Goal: Task Accomplishment & Management: Manage account settings

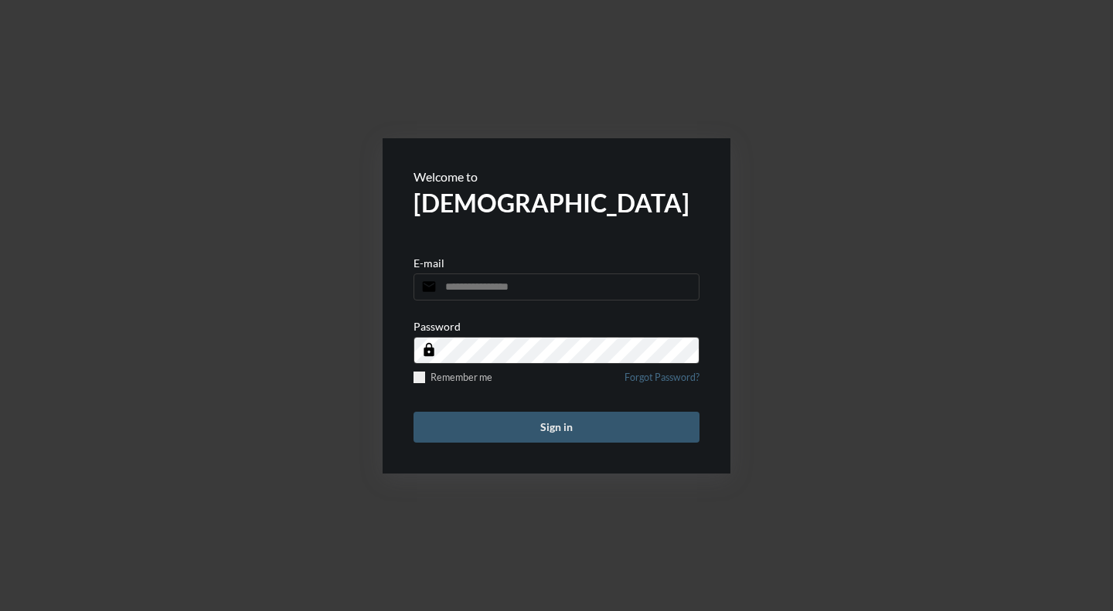
type input "**********"
click at [561, 431] on button "Sign in" at bounding box center [557, 427] width 286 height 31
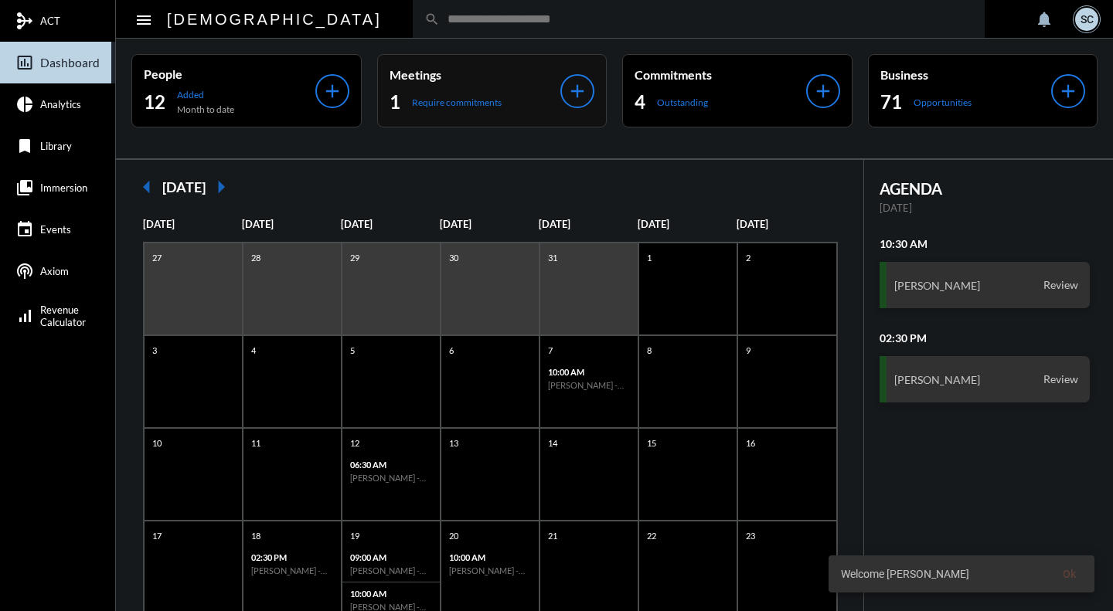
click at [514, 78] on p "Meetings" at bounding box center [476, 74] width 172 height 15
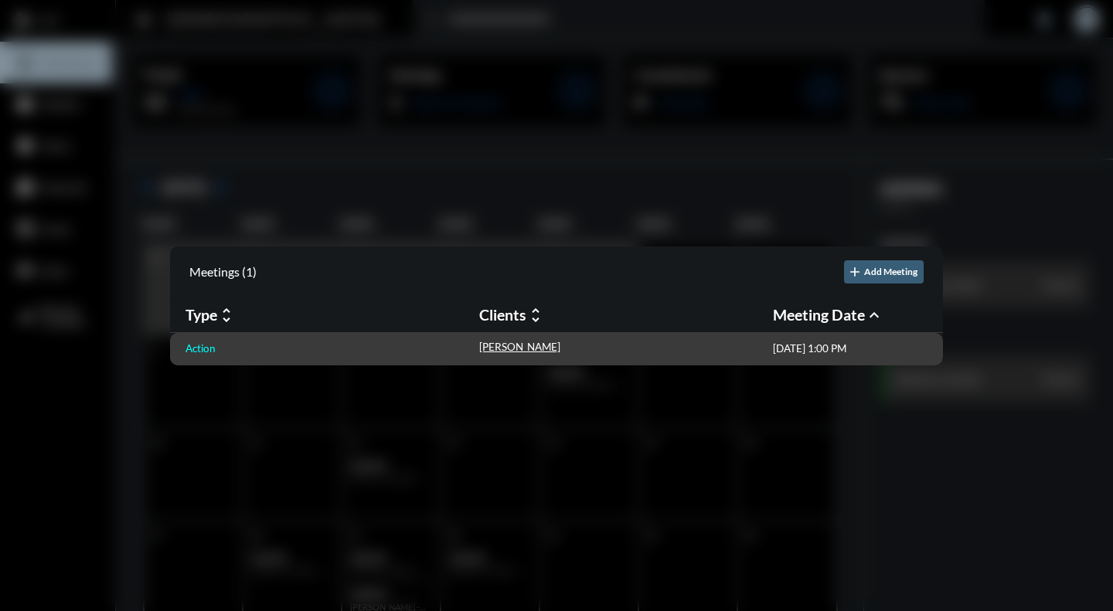
click at [196, 350] on p "Action" at bounding box center [201, 348] width 30 height 12
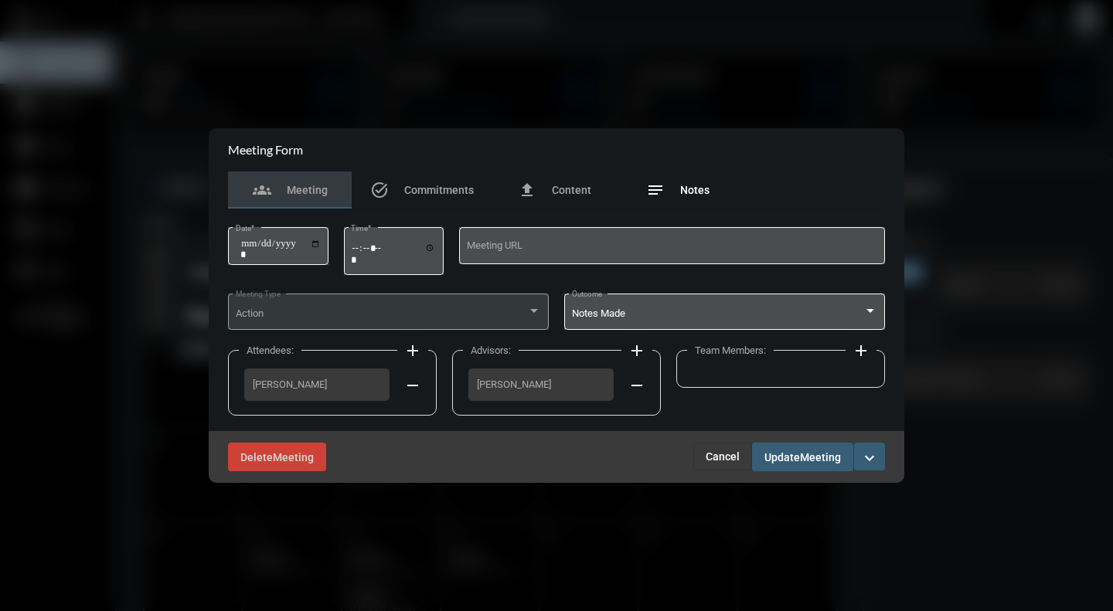
click at [698, 190] on span "Notes" at bounding box center [694, 190] width 29 height 12
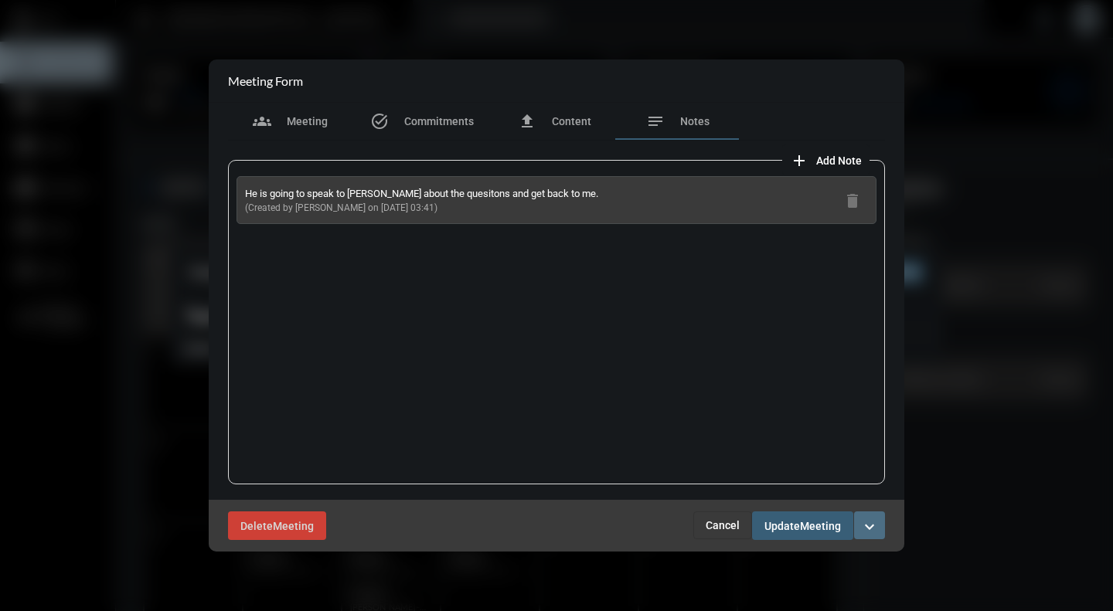
click at [876, 523] on mat-icon "expand_more" at bounding box center [869, 527] width 19 height 19
click at [775, 567] on section "checkmark Complete" at bounding box center [804, 559] width 162 height 31
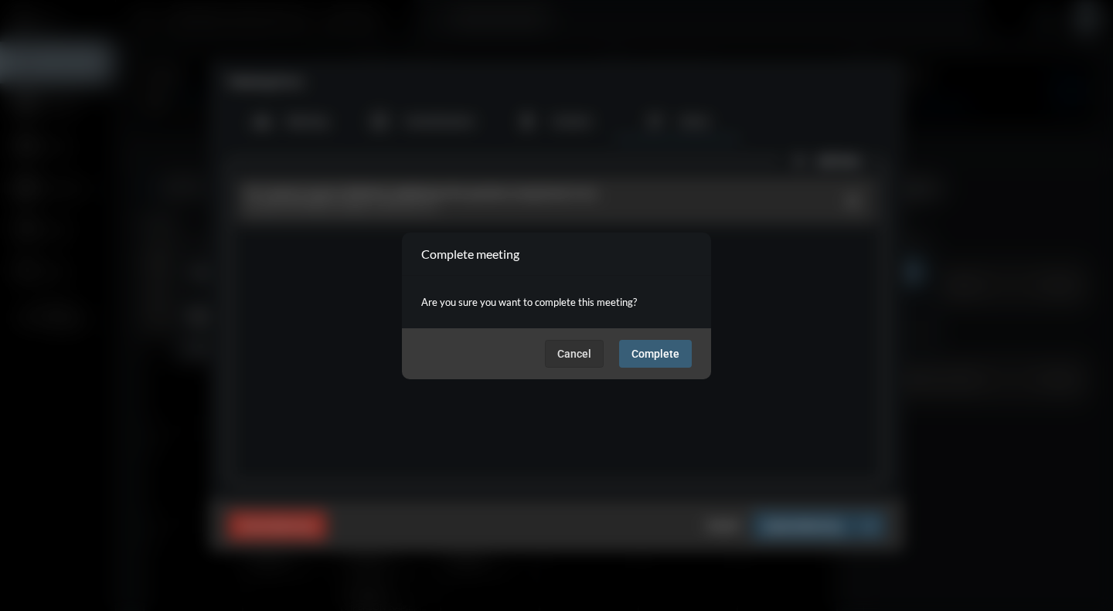
click at [649, 359] on span "Complete" at bounding box center [656, 354] width 48 height 12
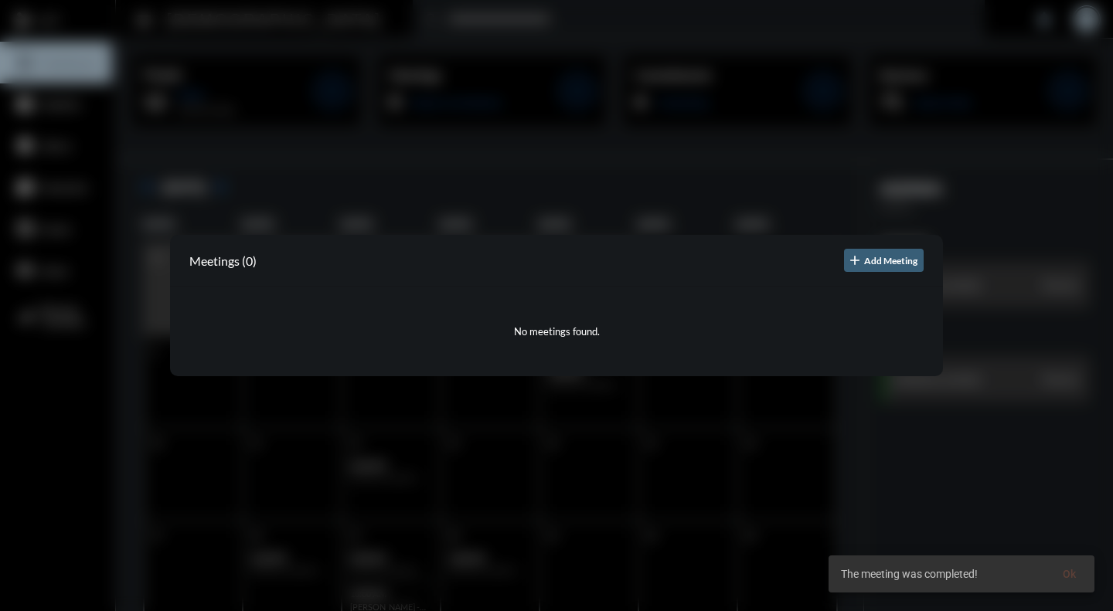
click at [663, 27] on div at bounding box center [556, 305] width 1113 height 611
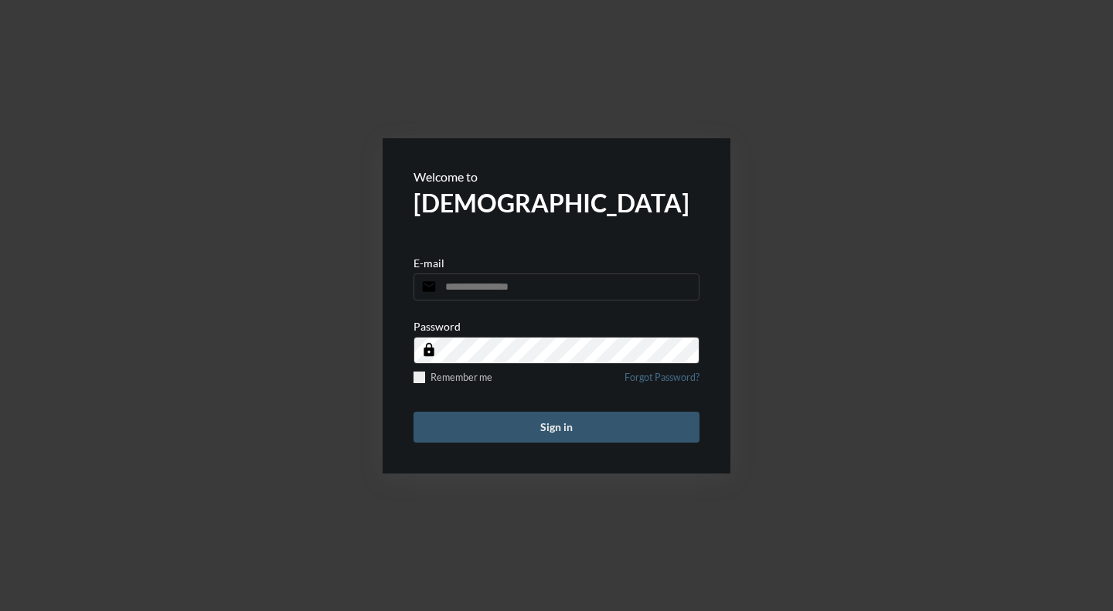
type input "**********"
click at [596, 431] on button "Sign in" at bounding box center [557, 427] width 286 height 31
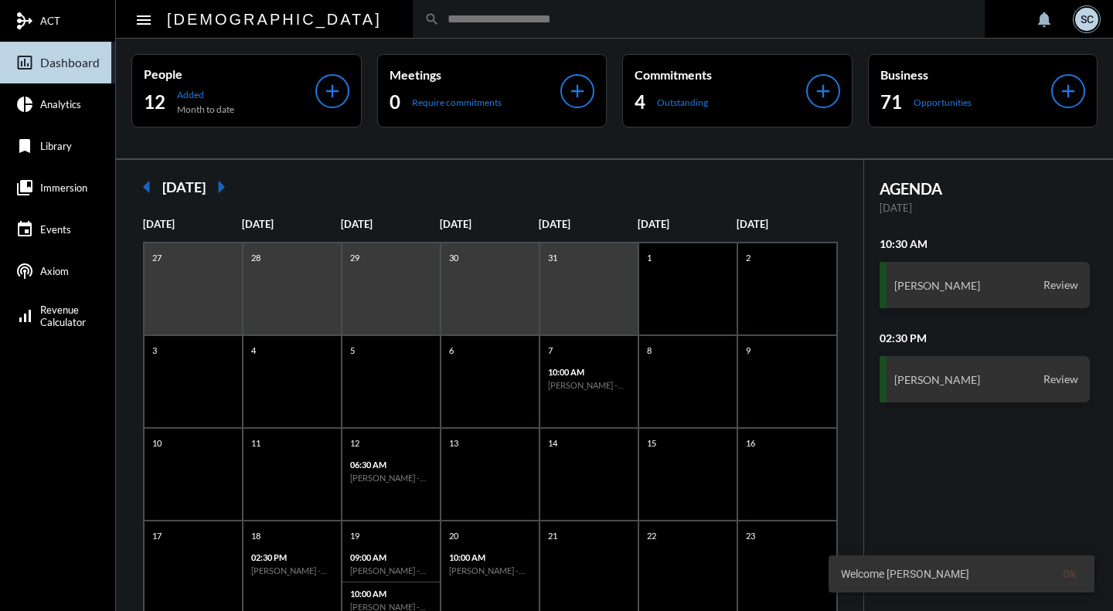
click at [468, 28] on div "search" at bounding box center [699, 19] width 572 height 38
click at [442, 9] on div "search" at bounding box center [699, 19] width 572 height 38
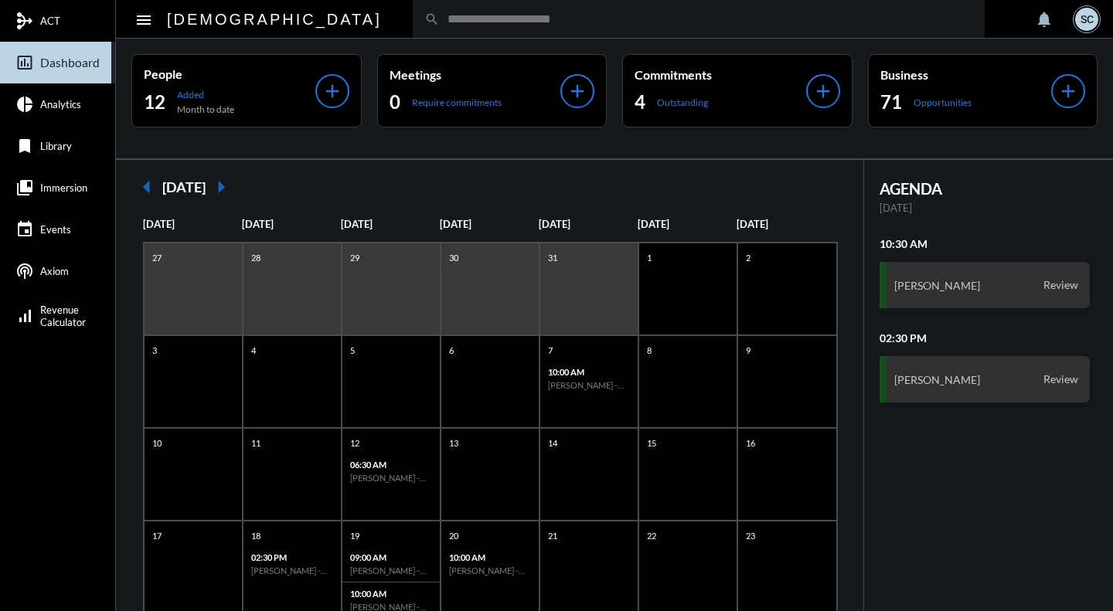
click at [440, 15] on input "text" at bounding box center [706, 18] width 533 height 13
type input "*"
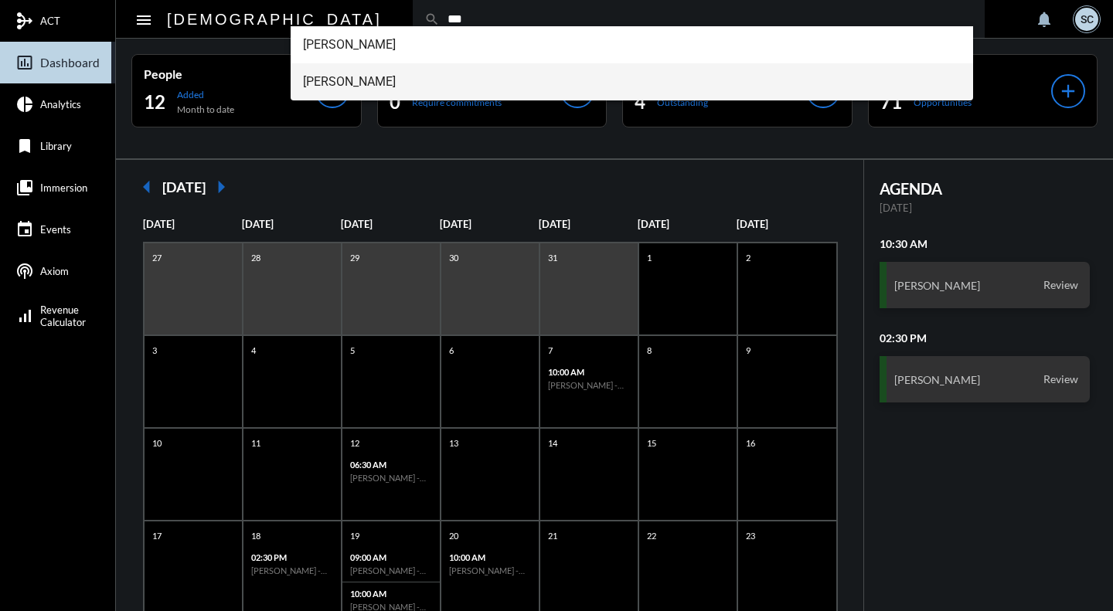
type input "***"
click at [339, 88] on span "Tim Kau" at bounding box center [632, 81] width 658 height 37
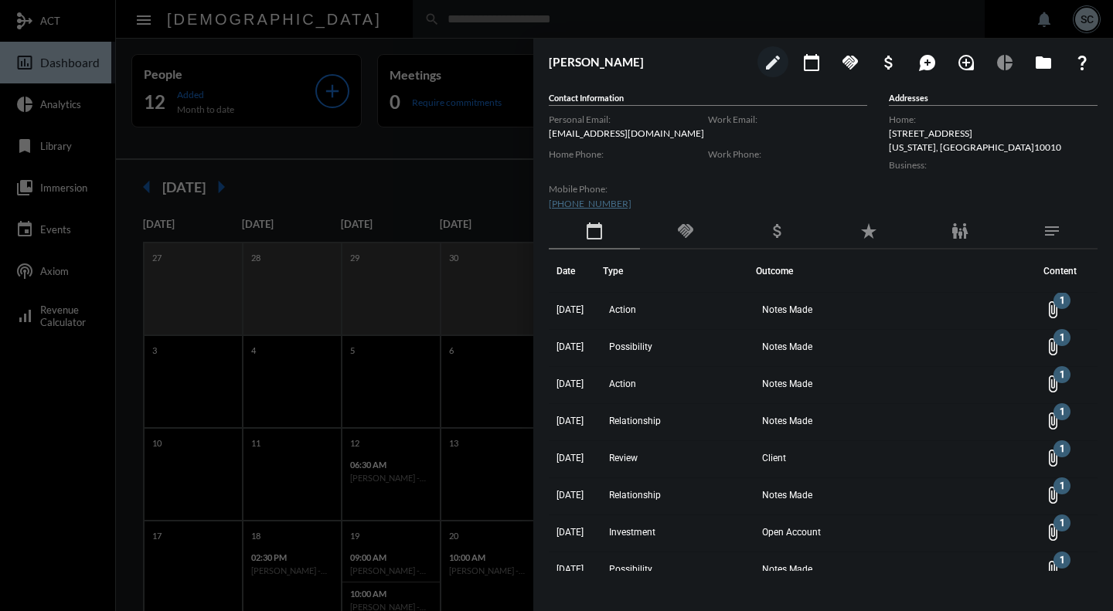
click at [963, 235] on mat-icon "family_restroom" at bounding box center [960, 231] width 19 height 19
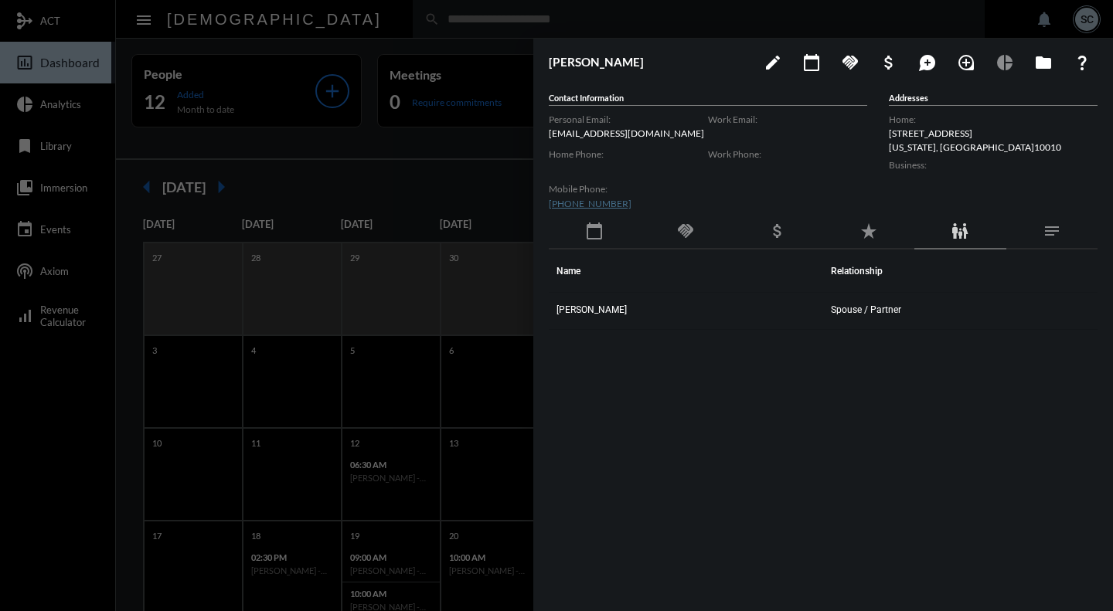
click at [430, 155] on div at bounding box center [556, 305] width 1113 height 611
